Goal: Find contact information: Obtain details needed to contact an individual or organization

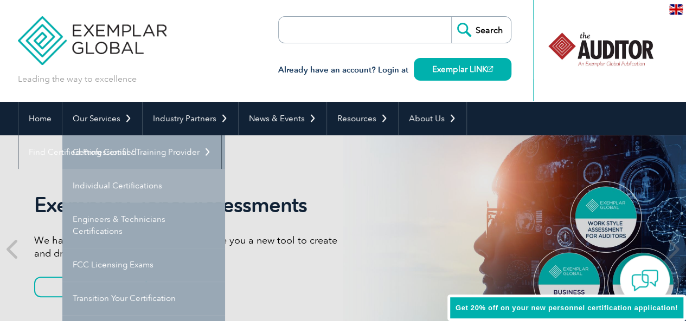
click at [88, 185] on link "Individual Certifications" at bounding box center [143, 186] width 163 height 34
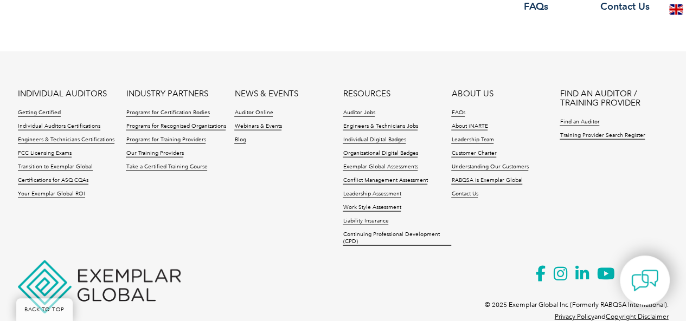
scroll to position [1246, 0]
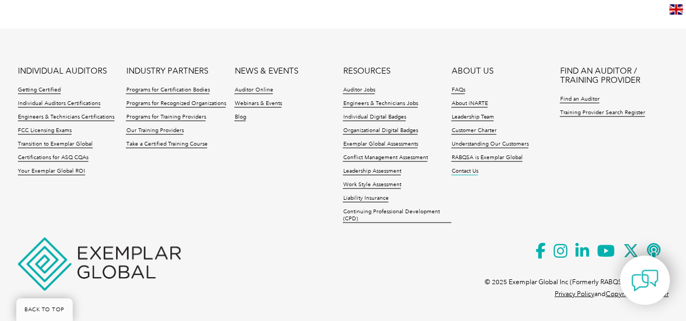
click at [459, 169] on link "Contact Us" at bounding box center [464, 172] width 27 height 8
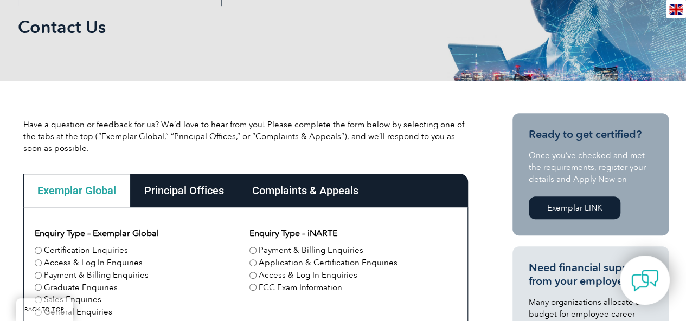
scroll to position [217, 0]
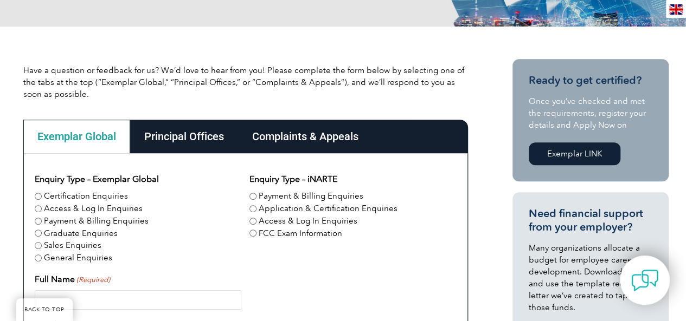
click at [176, 137] on div "Principal Offices" at bounding box center [184, 137] width 108 height 34
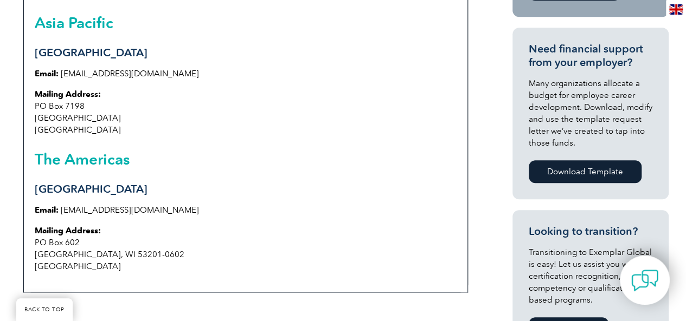
scroll to position [325, 0]
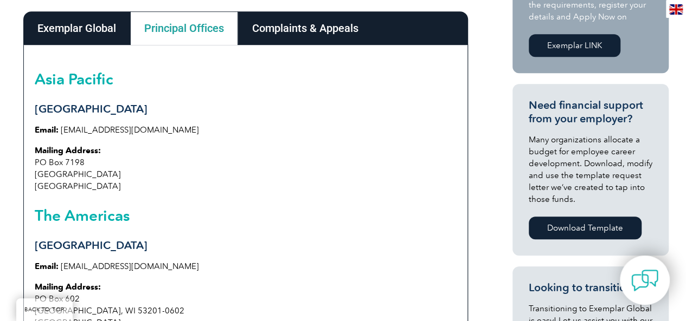
click at [283, 26] on div "Complaints & Appeals" at bounding box center [305, 28] width 134 height 34
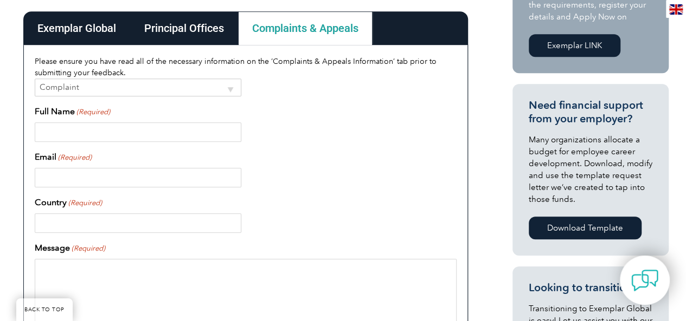
click at [202, 28] on div "Principal Offices" at bounding box center [184, 28] width 108 height 34
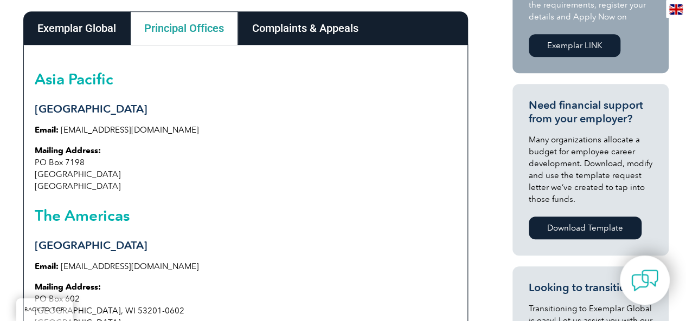
click at [104, 26] on div "Exemplar Global" at bounding box center [76, 28] width 107 height 34
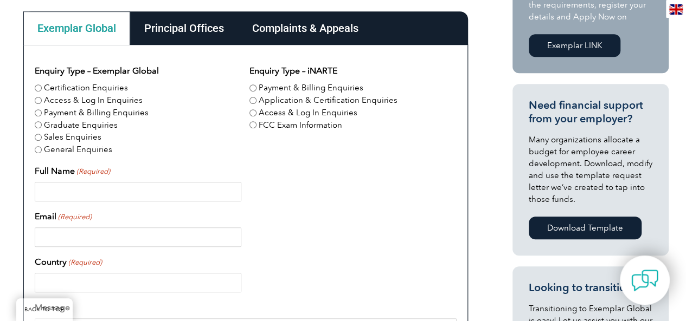
click at [39, 91] on input "Certification Enquiries" at bounding box center [38, 88] width 7 height 7
radio input "true"
click at [38, 88] on input "Certification Enquiries" at bounding box center [38, 88] width 7 height 7
click at [37, 101] on input "Access & Log In Enquiries" at bounding box center [38, 100] width 7 height 7
radio input "true"
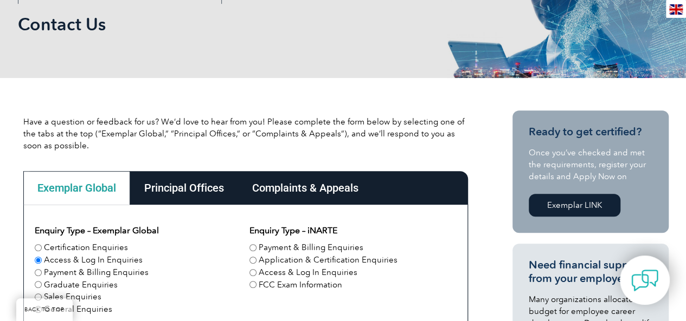
scroll to position [108, 0]
